Goal: Task Accomplishment & Management: Use online tool/utility

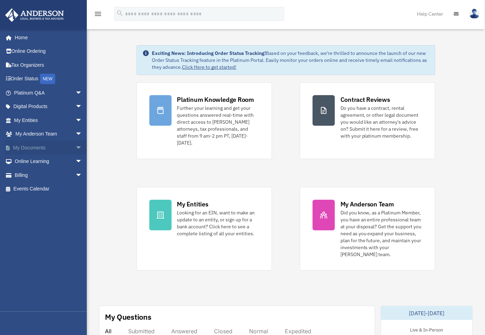
click at [36, 146] on link "My Documents arrow_drop_down" at bounding box center [49, 148] width 88 height 14
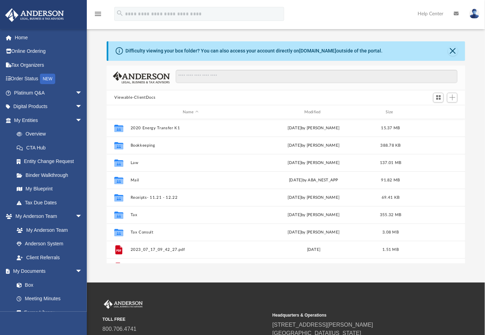
scroll to position [151, 353]
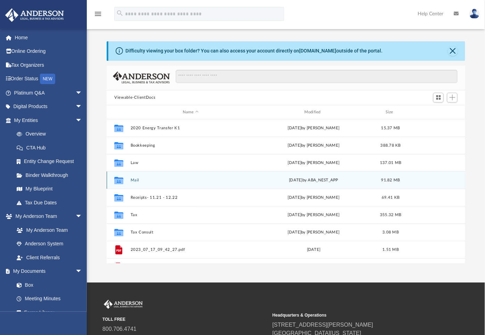
click at [134, 179] on button "Mail" at bounding box center [191, 180] width 120 height 5
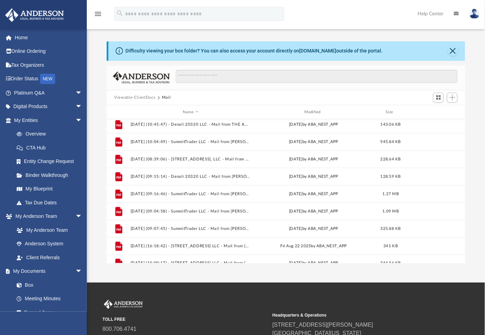
scroll to position [273, 0]
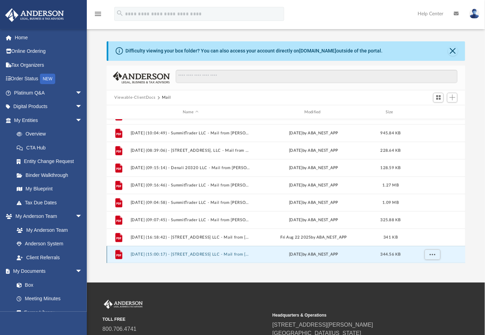
click at [171, 254] on button "[DATE] (15:00:17) - [STREET_ADDRESS] LLC - Mail from [PERSON_NAME].pdf" at bounding box center [191, 255] width 120 height 5
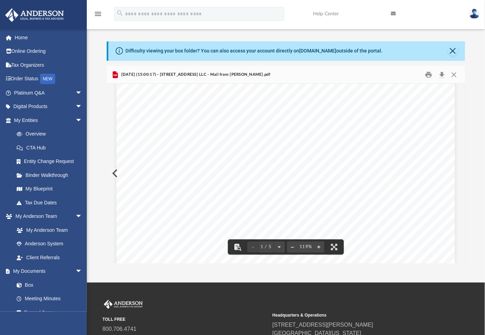
scroll to position [0, 0]
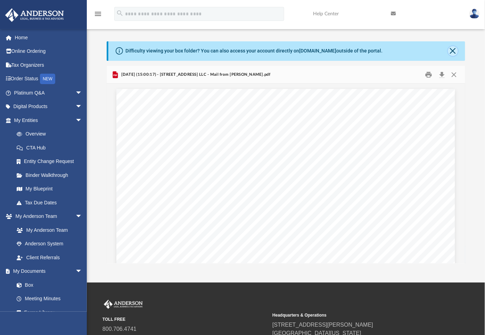
click at [453, 52] on button "Close" at bounding box center [453, 51] width 10 height 10
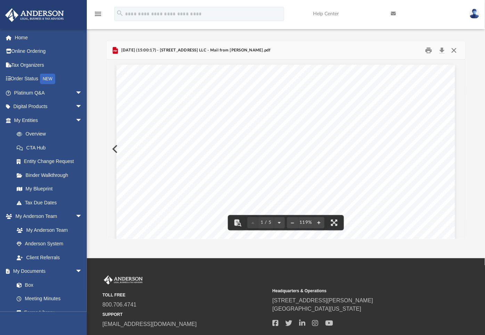
click at [455, 50] on button "Close" at bounding box center [454, 50] width 13 height 11
